Goal: Task Accomplishment & Management: Complete application form

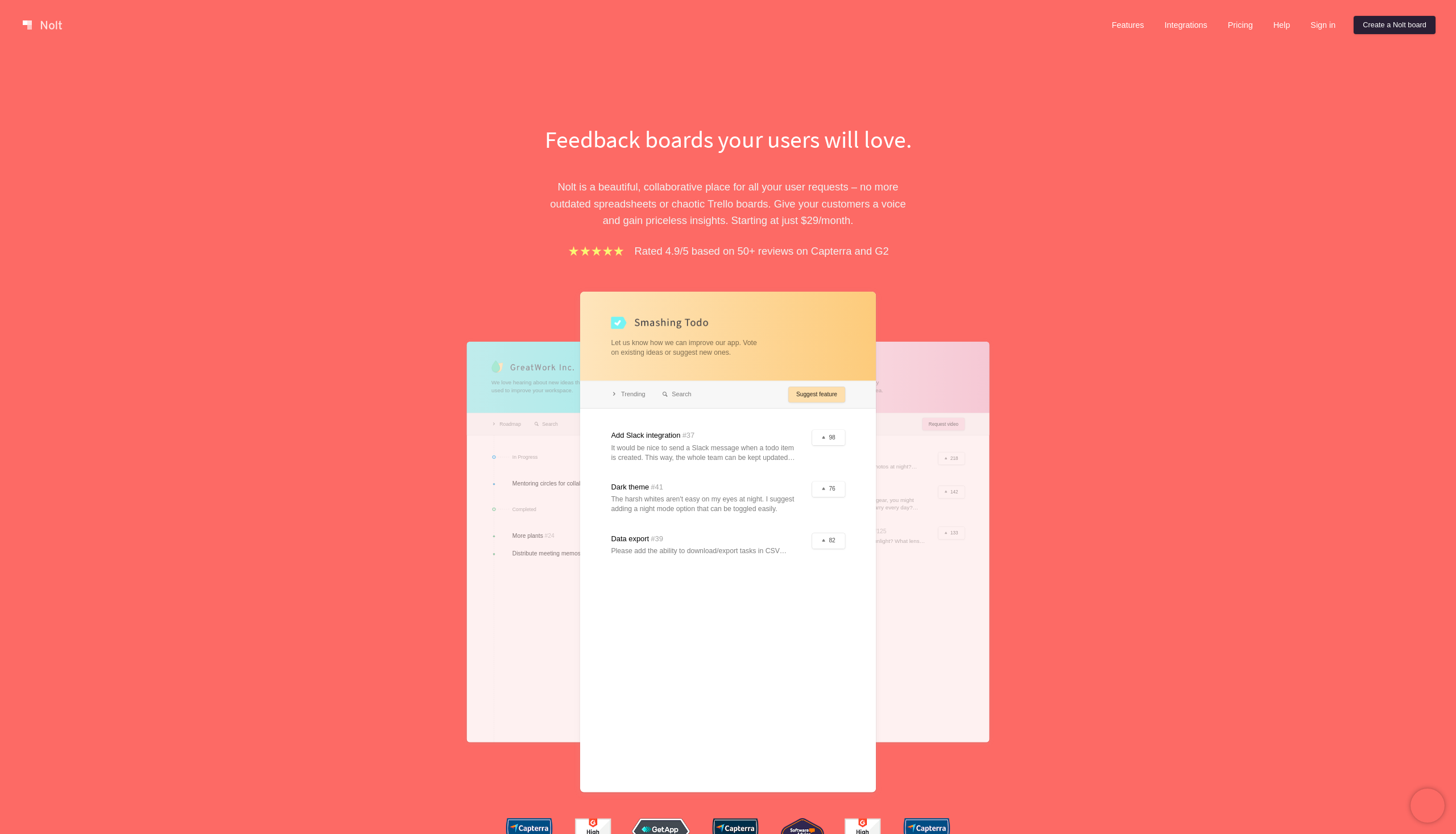
click at [1400, 27] on link "Create a Nolt board" at bounding box center [1394, 25] width 82 height 18
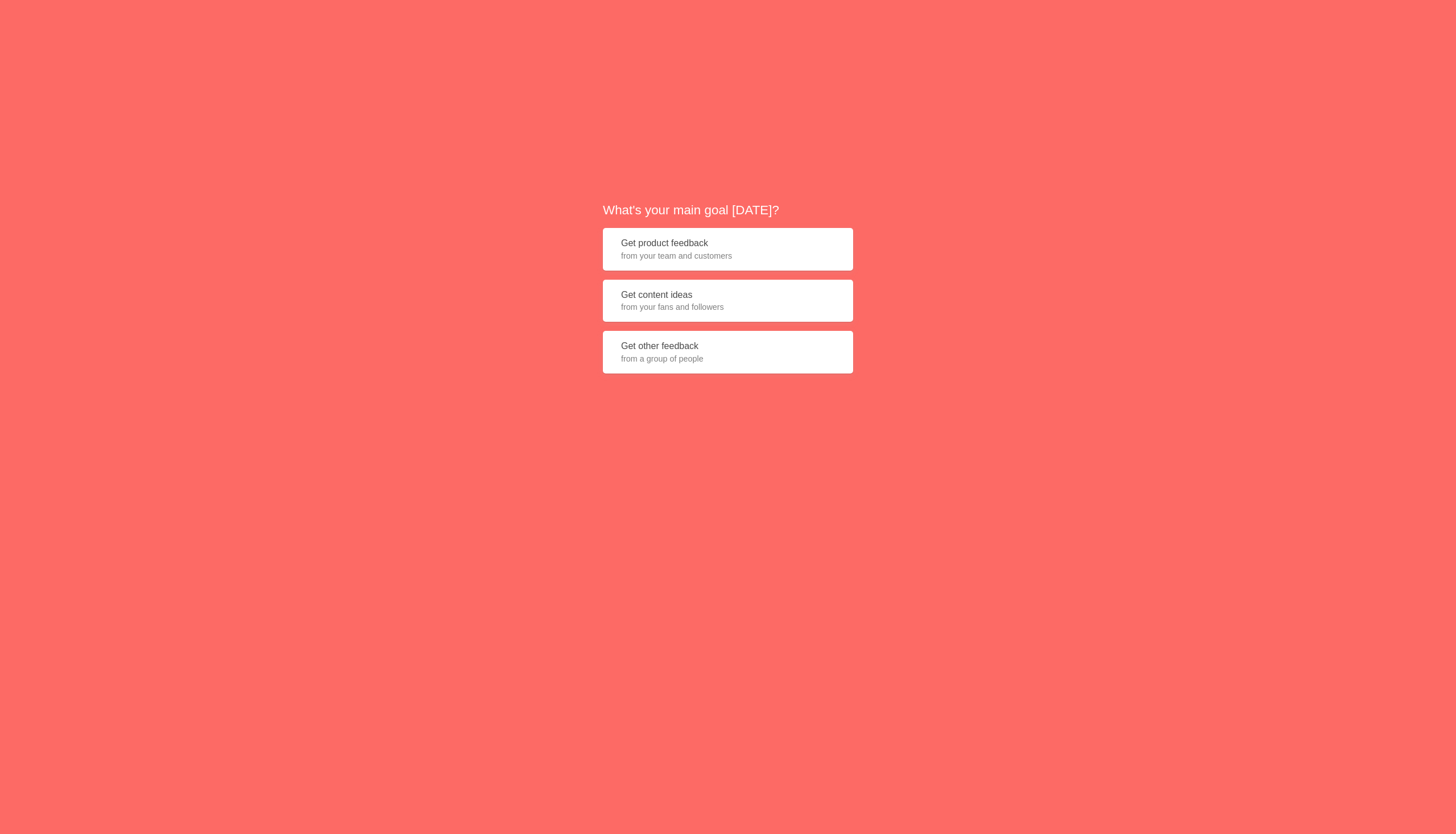
click at [757, 249] on button "Get product feedback from your team and customers" at bounding box center [727, 249] width 250 height 43
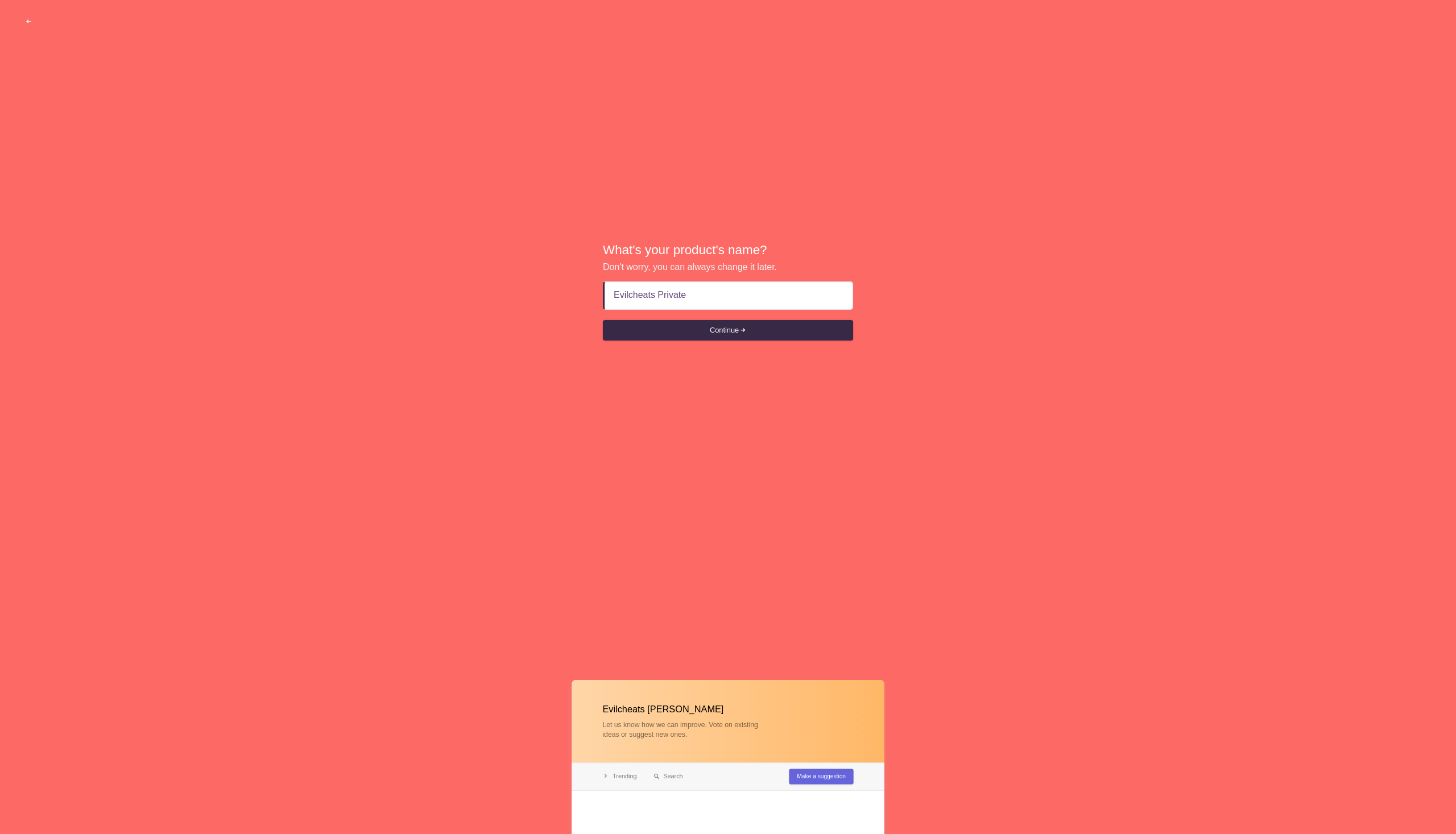
type input "Evilcheats Private"
click at [603, 320] on button "Continue" at bounding box center [727, 330] width 250 height 21
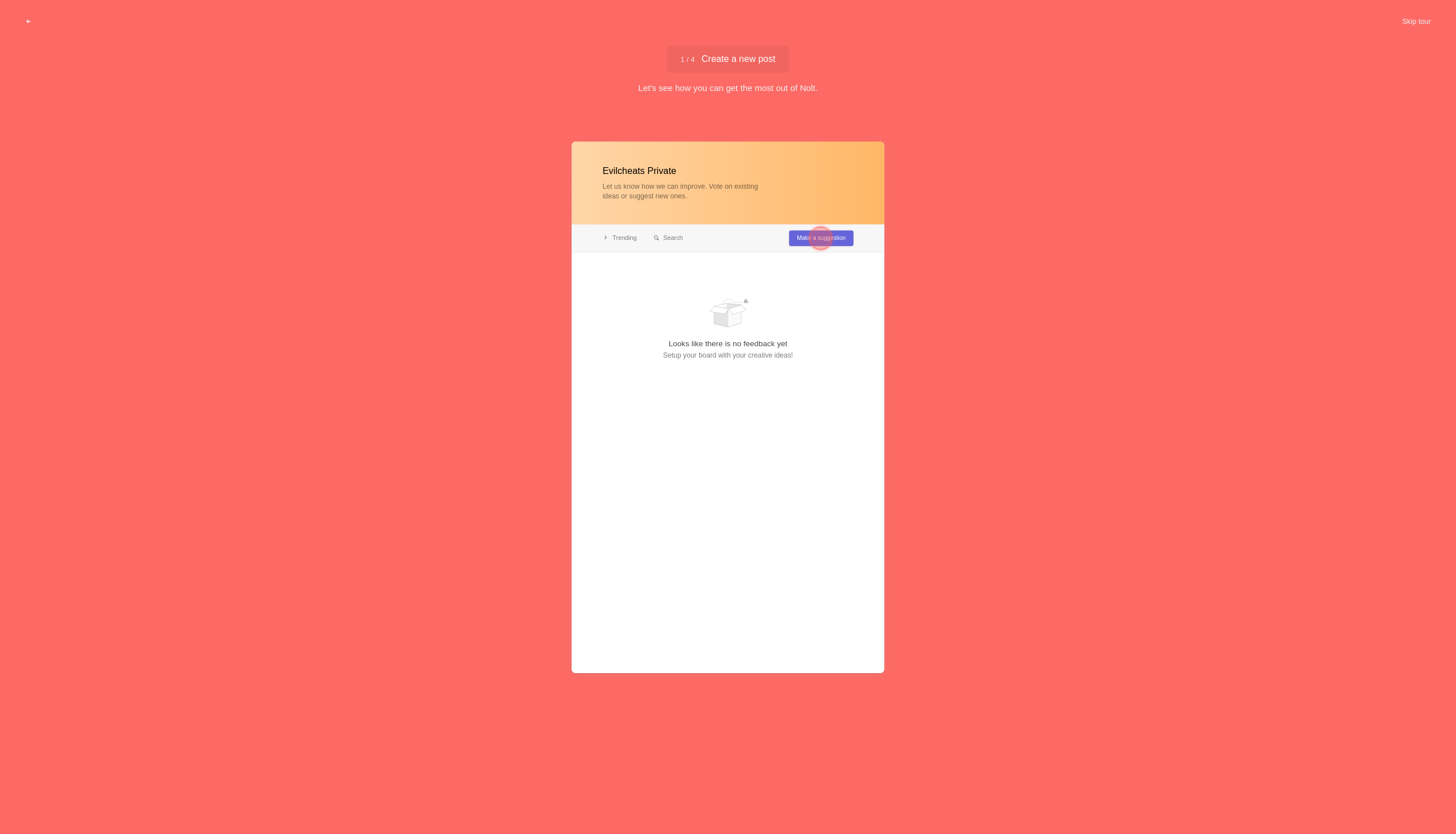
click at [802, 239] on div at bounding box center [821, 238] width 41 height 41
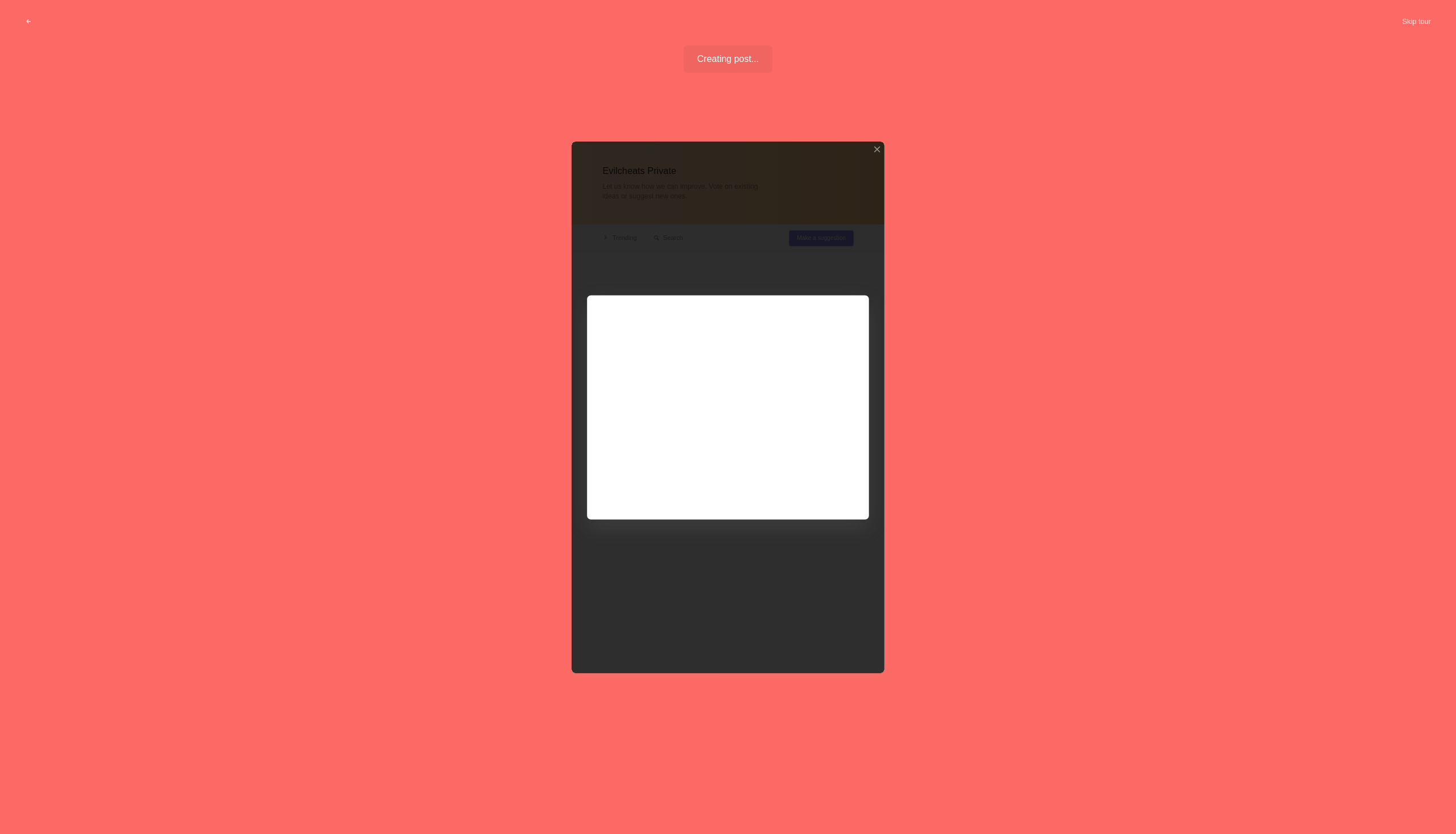
click at [813, 484] on div at bounding box center [728, 407] width 313 height 532
click at [888, 381] on div "Evilcheats Private Let us know how we can improve. Vote on existing ideas or su…" at bounding box center [728, 454] width 1456 height 684
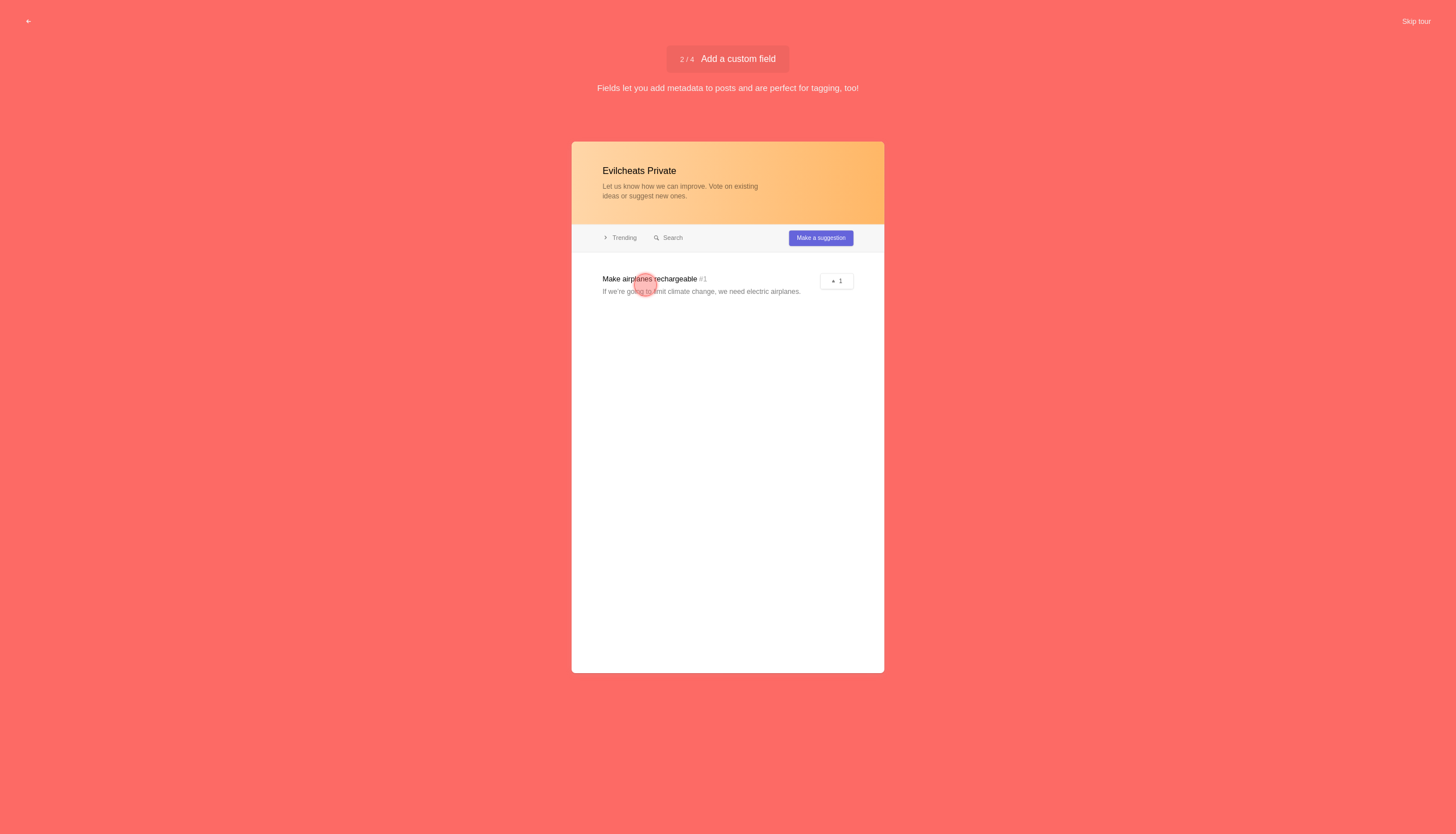
click at [833, 289] on div at bounding box center [728, 407] width 313 height 532
click at [834, 286] on div at bounding box center [728, 407] width 313 height 532
click at [663, 277] on div at bounding box center [645, 285] width 41 height 41
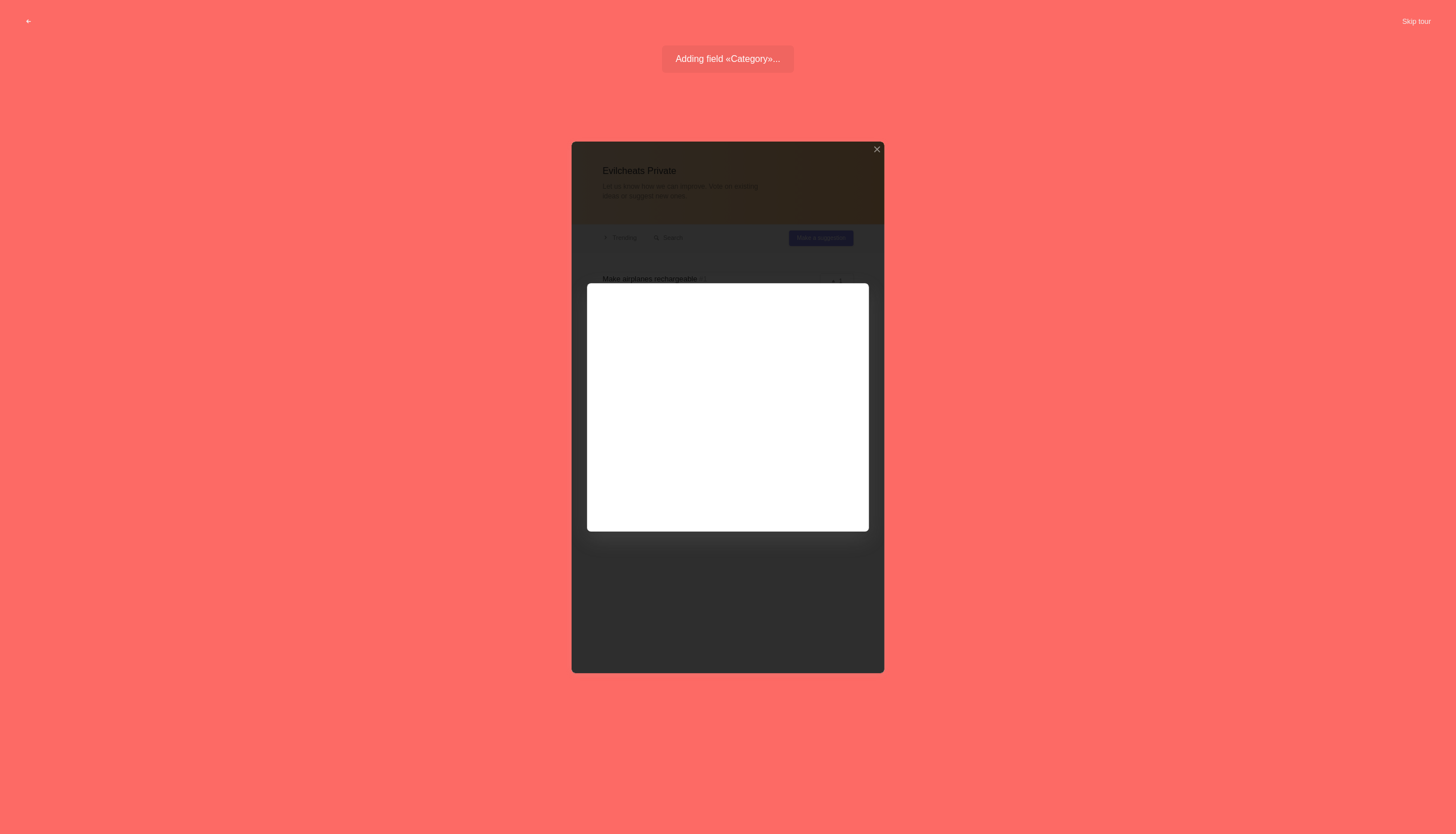
click at [705, 423] on div at bounding box center [728, 407] width 313 height 532
click at [722, 395] on div at bounding box center [728, 407] width 313 height 532
click at [857, 297] on div at bounding box center [728, 407] width 313 height 532
click at [854, 291] on div at bounding box center [728, 407] width 313 height 532
click at [845, 276] on div at bounding box center [728, 407] width 313 height 532
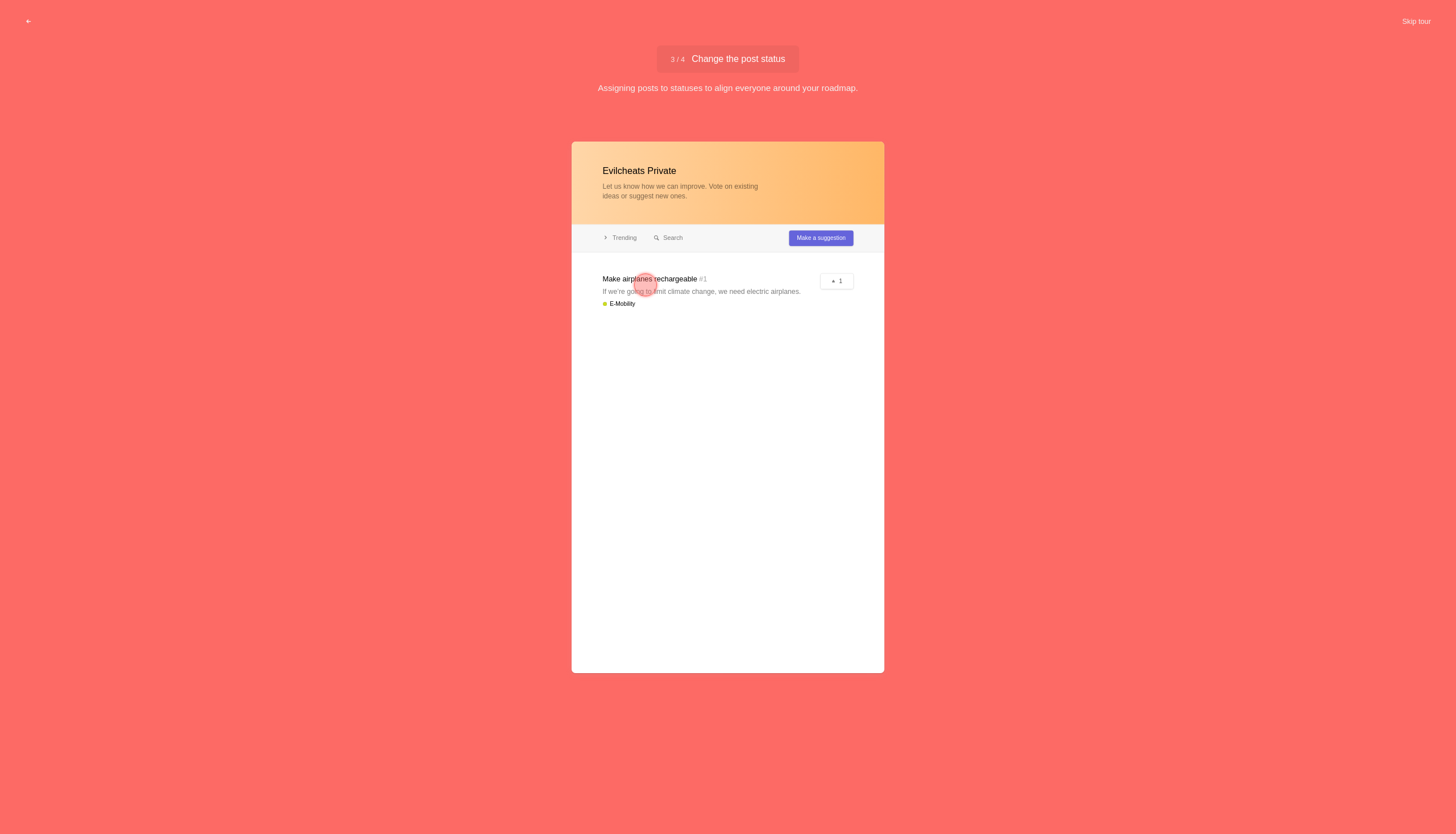
click at [641, 287] on div at bounding box center [645, 285] width 23 height 23
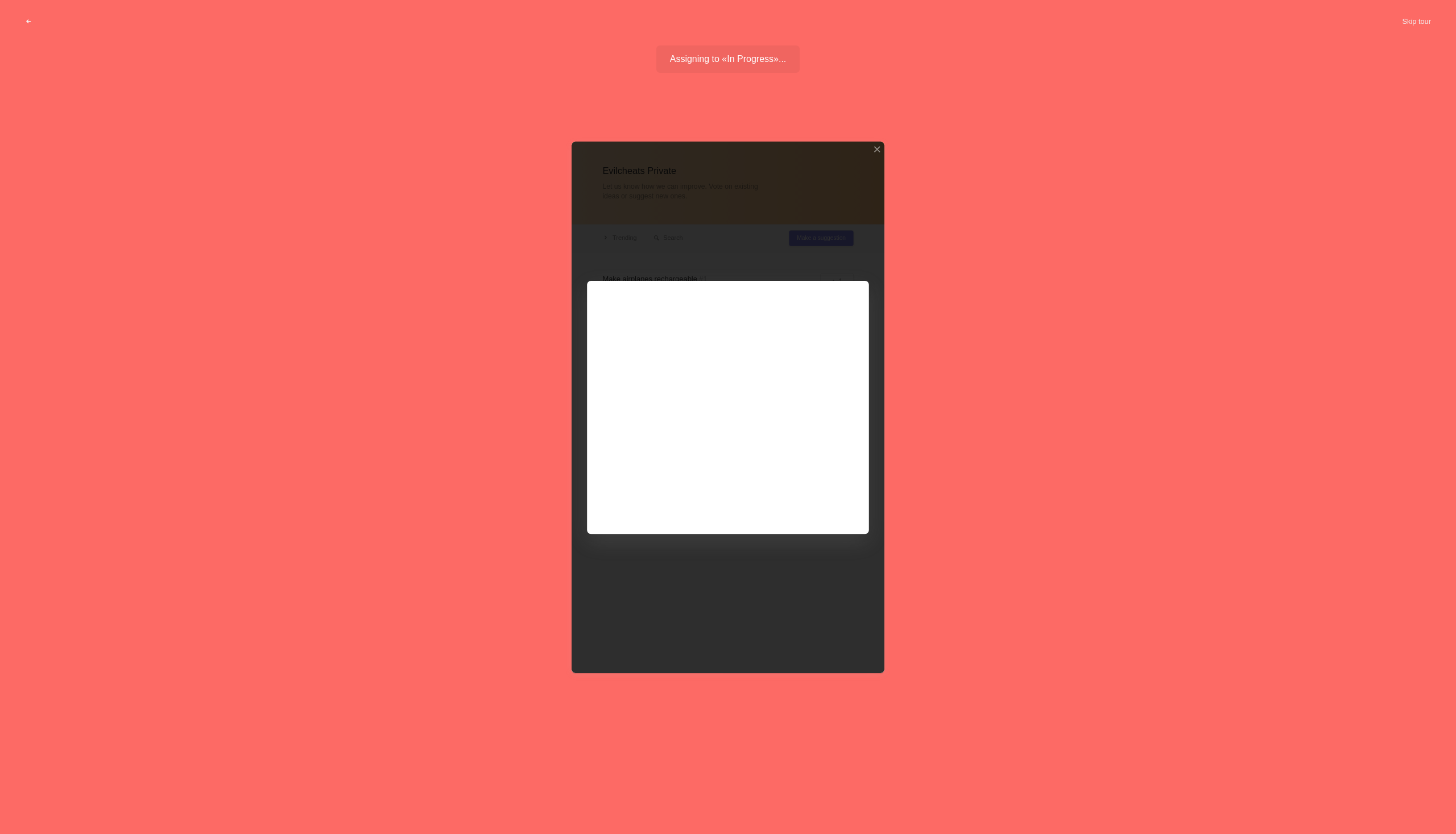
click at [688, 348] on div at bounding box center [728, 407] width 313 height 532
click at [1430, 23] on button "Skip tour" at bounding box center [1416, 21] width 56 height 21
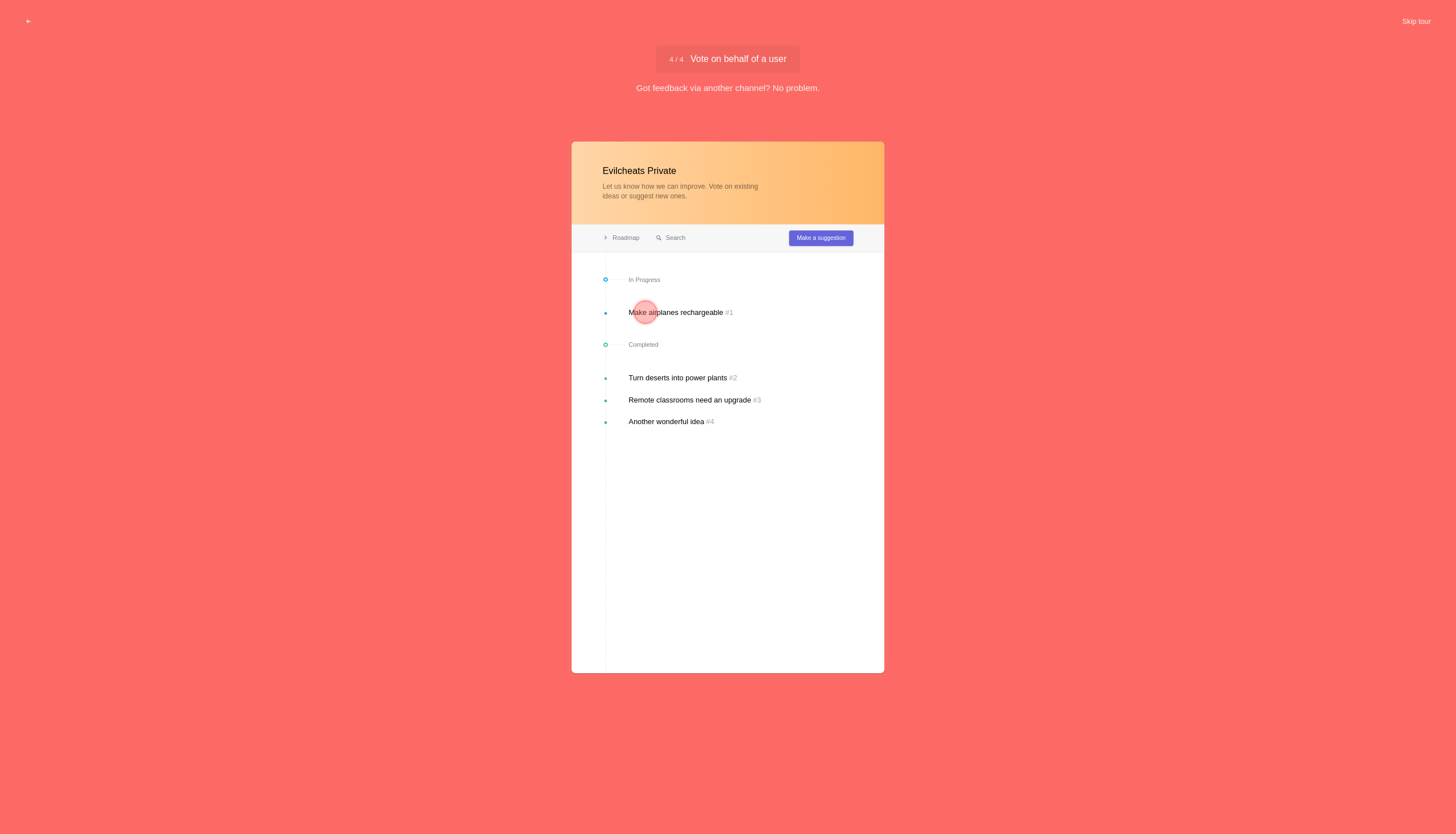
click at [680, 316] on div at bounding box center [728, 407] width 313 height 532
click at [634, 315] on div at bounding box center [645, 313] width 41 height 41
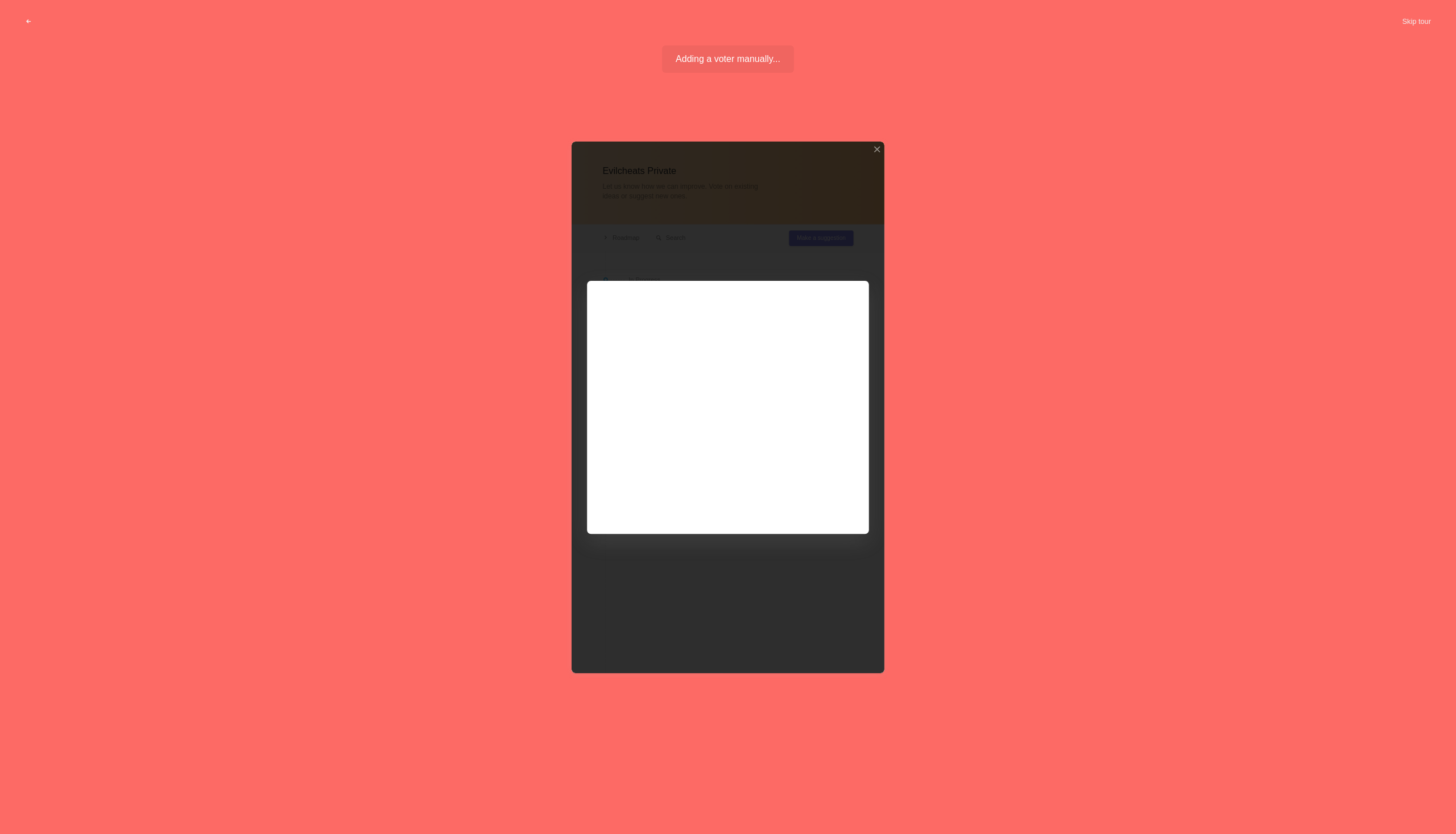
click at [845, 297] on div at bounding box center [728, 407] width 313 height 532
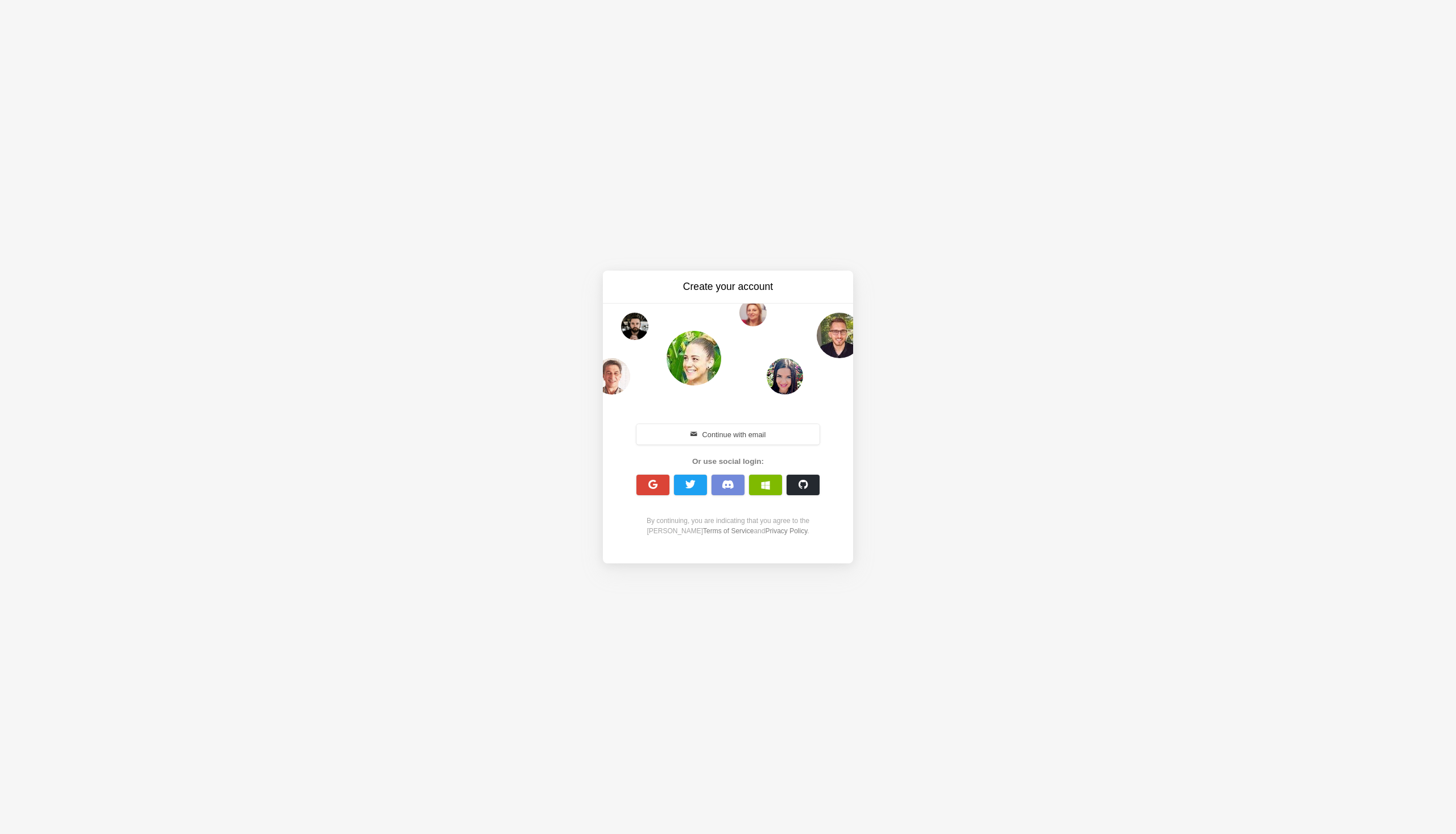
click at [726, 683] on div "Create your account Continue with email Or use social login: By continuing, you…" at bounding box center [728, 417] width 1456 height 834
